Goal: Check status: Check status

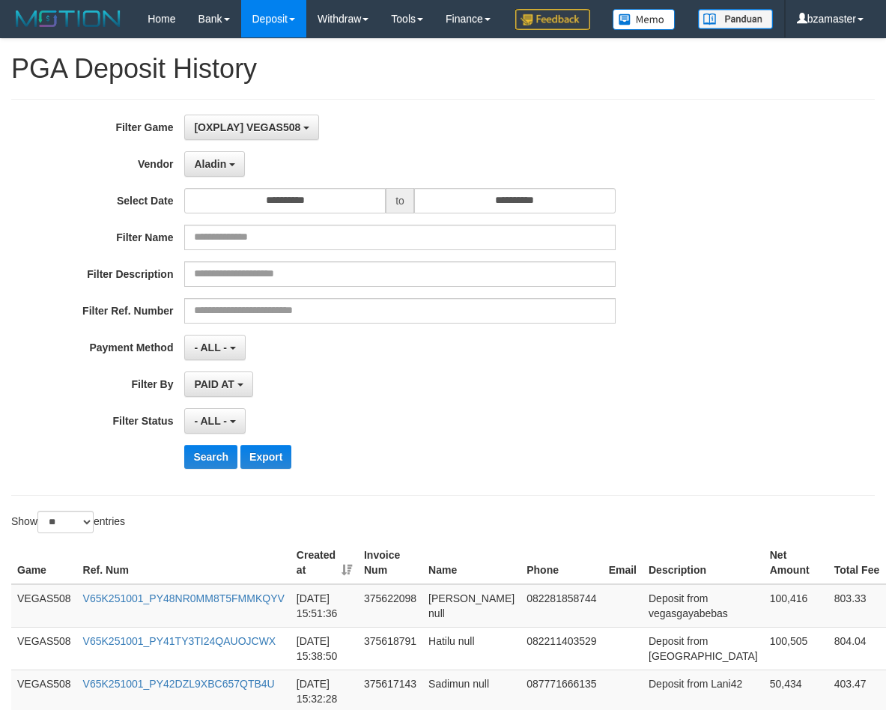
select select "**********"
select select "**"
click at [206, 469] on button "Search" at bounding box center [210, 457] width 53 height 24
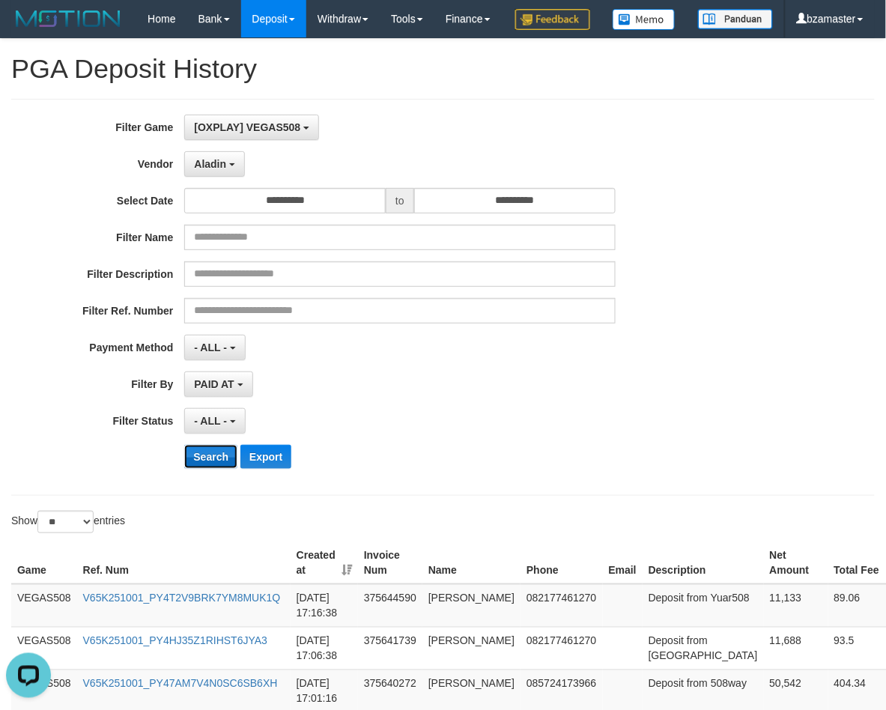
drag, startPoint x: 210, startPoint y: 492, endPoint x: 208, endPoint y: 484, distance: 7.8
click at [210, 469] on button "Search" at bounding box center [210, 457] width 53 height 24
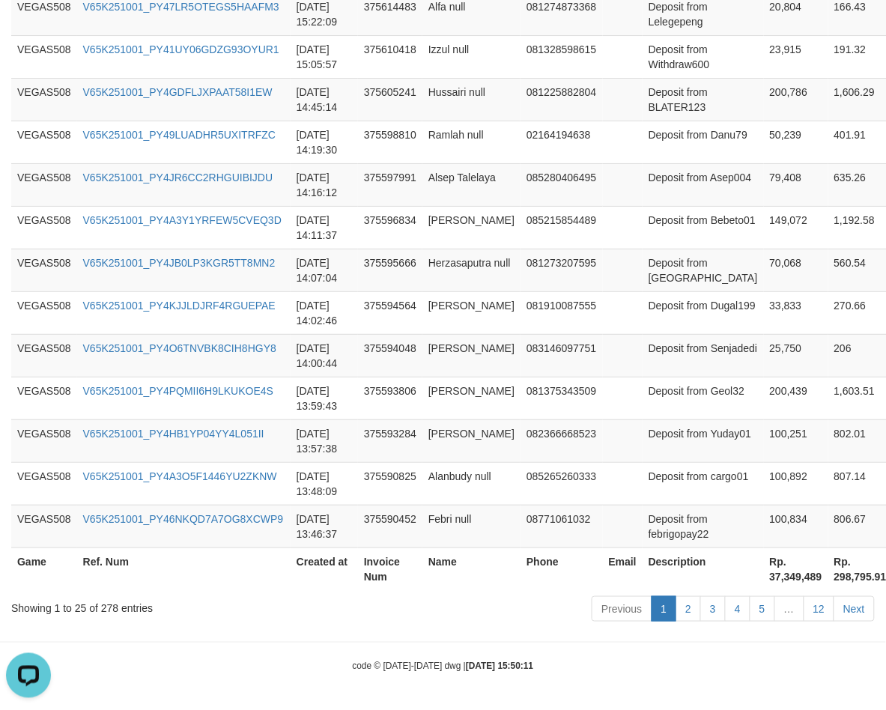
scroll to position [1147, 0]
click at [764, 577] on th "Rp. 37,349,489" at bounding box center [796, 568] width 64 height 43
copy th "37,349,489"
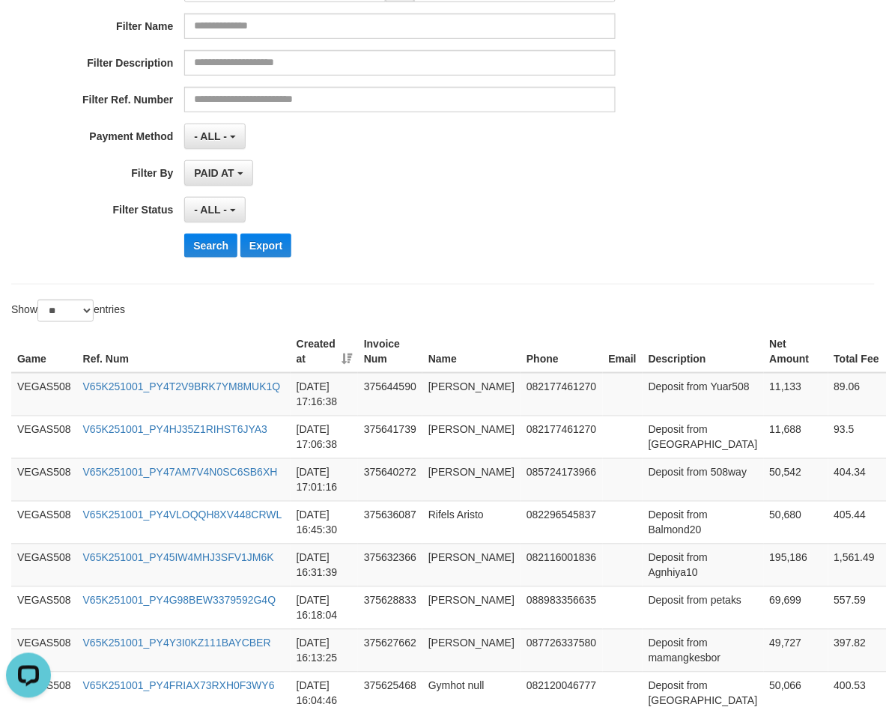
scroll to position [0, 0]
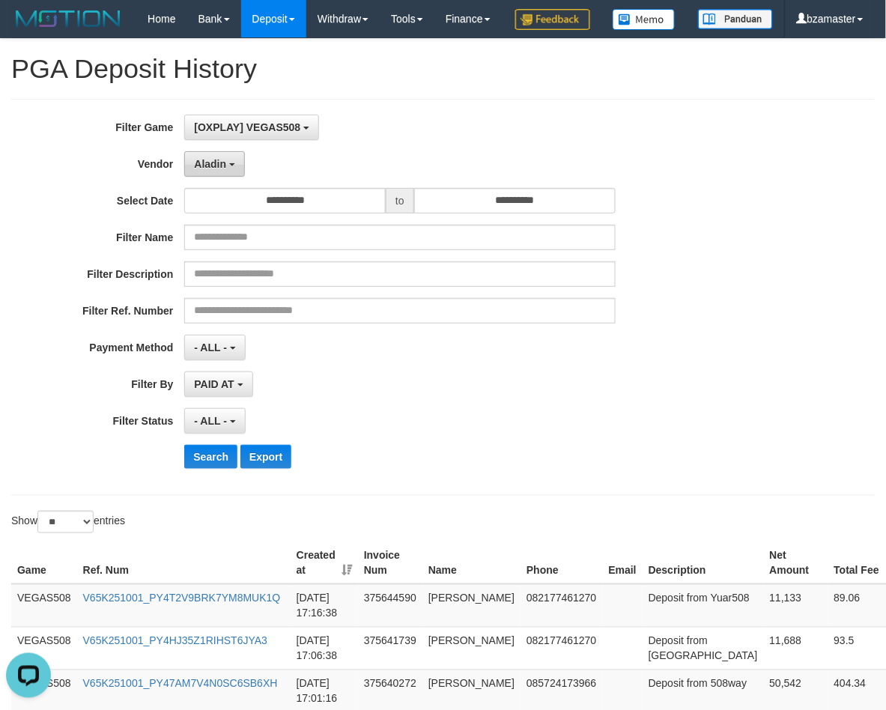
click at [222, 170] on span "Aladin" at bounding box center [210, 164] width 32 height 12
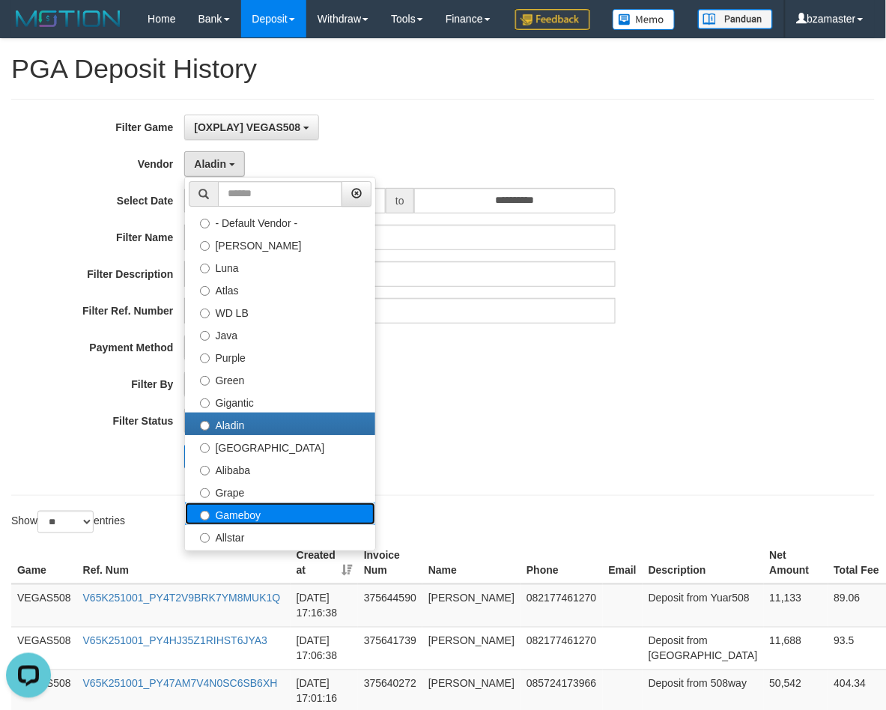
click at [244, 502] on label "Gameboy" at bounding box center [280, 513] width 190 height 22
select select "**********"
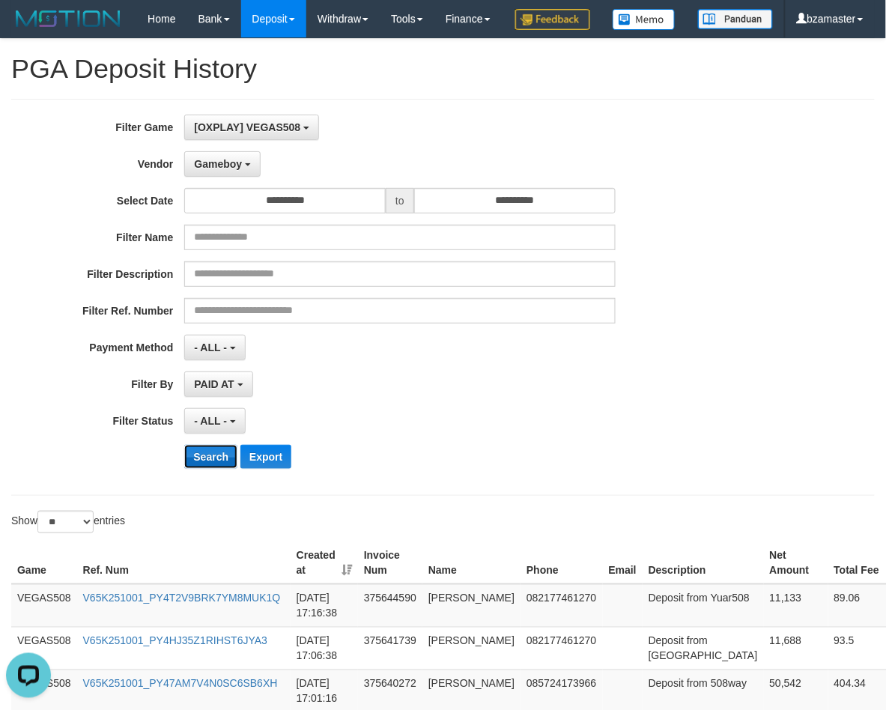
click at [207, 469] on button "Search" at bounding box center [210, 457] width 53 height 24
click at [210, 469] on button "Search" at bounding box center [210, 457] width 53 height 24
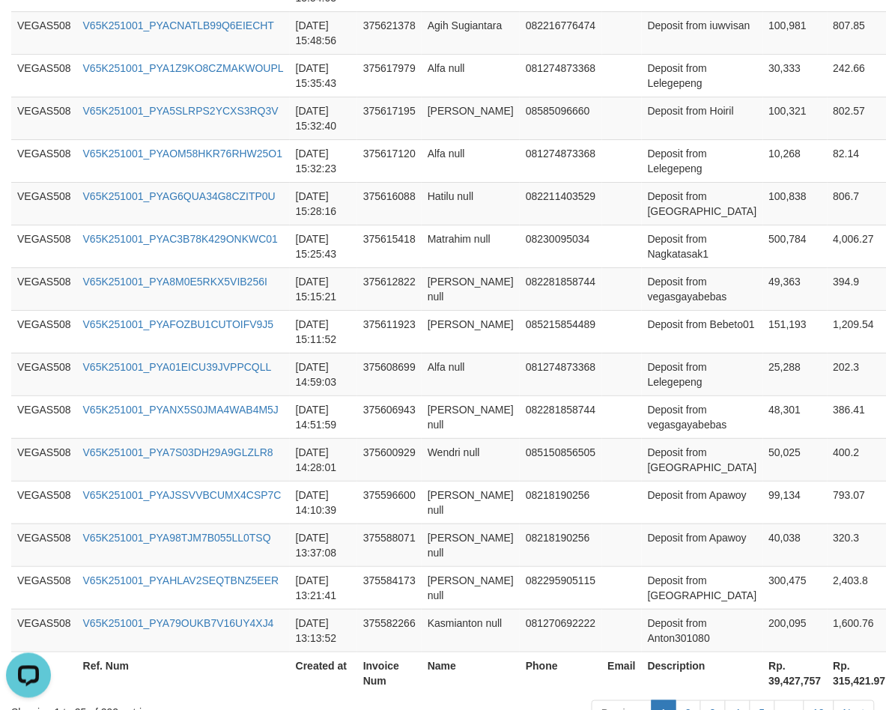
scroll to position [1147, 0]
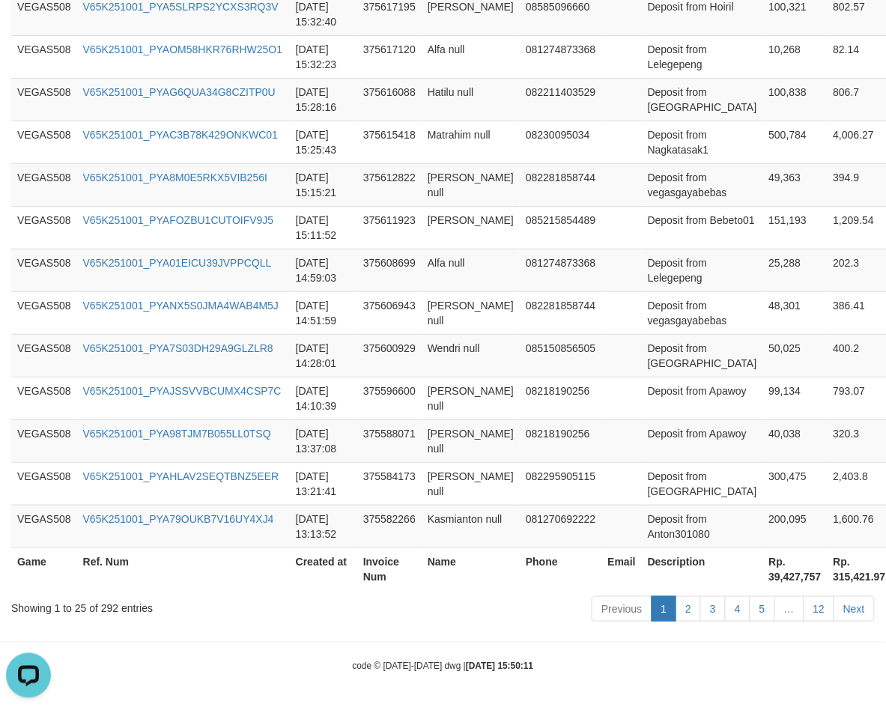
click at [763, 578] on th "Rp. 39,427,757" at bounding box center [795, 568] width 64 height 43
copy th "39,427,757"
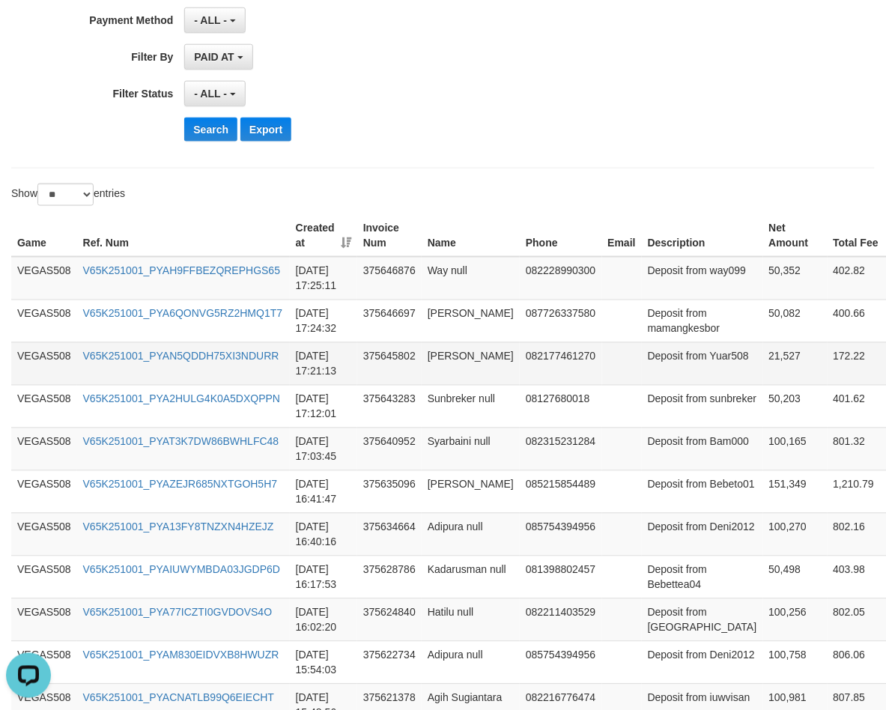
scroll to position [374, 0]
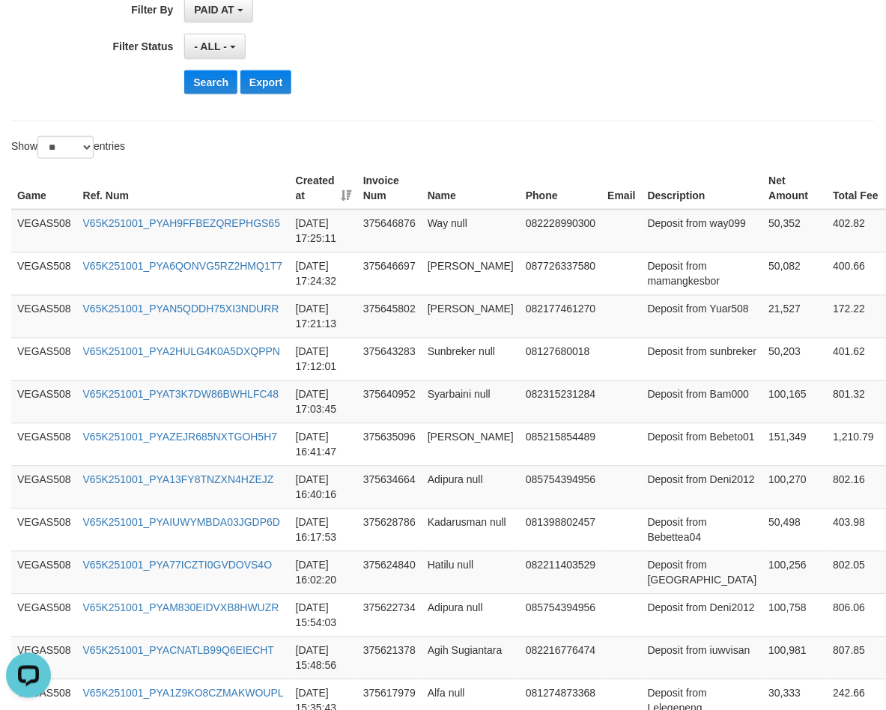
drag, startPoint x: 488, startPoint y: 140, endPoint x: 294, endPoint y: 64, distance: 208.4
